Goal: Task Accomplishment & Management: Manage account settings

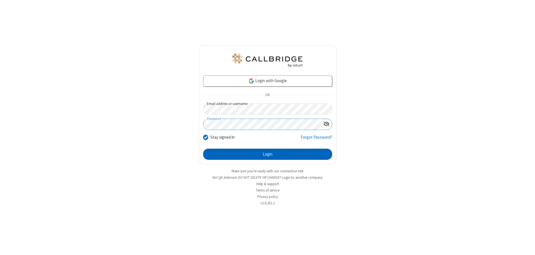
click at [267, 154] on button "Login" at bounding box center [267, 154] width 129 height 11
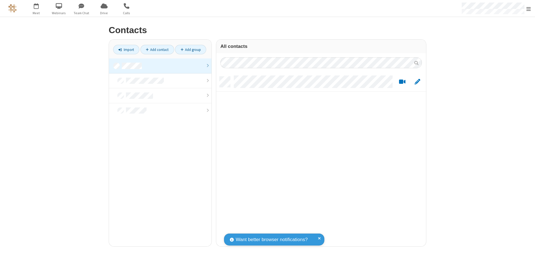
scroll to position [170, 206]
click at [160, 66] on link at bounding box center [160, 65] width 102 height 15
click at [157, 50] on link "Add contact" at bounding box center [157, 49] width 34 height 9
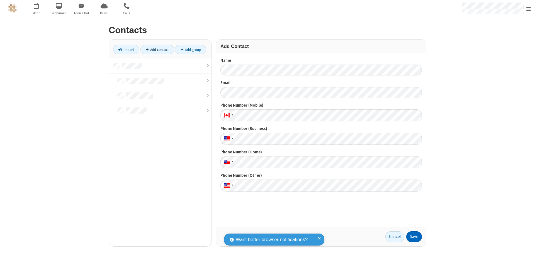
click at [414, 237] on button "Save" at bounding box center [414, 236] width 16 height 11
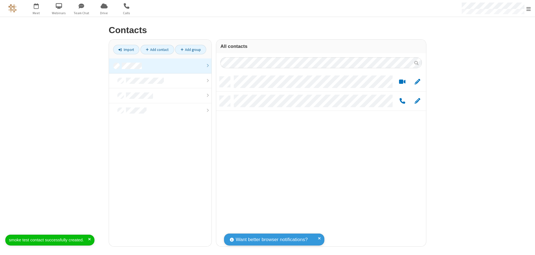
scroll to position [170, 206]
click at [157, 50] on link "Add contact" at bounding box center [157, 49] width 34 height 9
